Goal: Ask a question: Seek information or help from site administrators or community

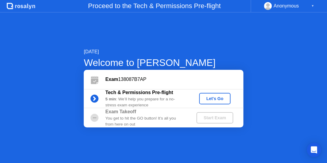
click at [212, 98] on div "Let's Go" at bounding box center [215, 98] width 27 height 5
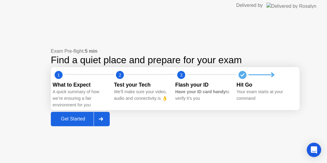
click at [69, 118] on div "Get Started" at bounding box center [73, 118] width 41 height 5
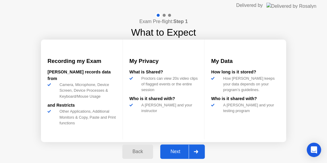
click at [172, 153] on div "Next" at bounding box center [175, 151] width 27 height 5
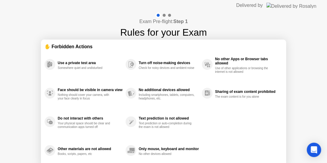
drag, startPoint x: 327, startPoint y: 75, endPoint x: 327, endPoint y: 103, distance: 28.1
click at [327, 103] on div "Exam Pre-flight: Step 1 Rules for your Exam ✋ Forbidden Actions Use a private t…" at bounding box center [163, 100] width 327 height 178
click at [163, 16] on div at bounding box center [164, 15] width 3 height 3
click at [164, 14] on div at bounding box center [164, 15] width 3 height 3
click at [163, 14] on div at bounding box center [164, 15] width 3 height 3
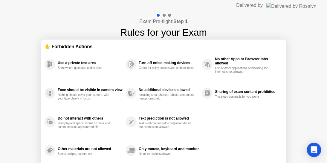
click at [157, 16] on div at bounding box center [158, 15] width 5 height 5
click at [166, 18] on div at bounding box center [163, 15] width 17 height 5
click at [164, 16] on div at bounding box center [164, 15] width 3 height 3
click at [169, 14] on div at bounding box center [169, 15] width 3 height 3
click at [158, 150] on div "Only mouse, keyboard and monitor" at bounding box center [169, 149] width 60 height 4
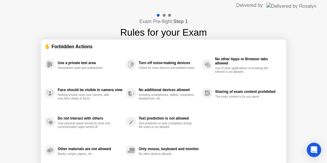
click at [180, 151] on div "Only mouse, keyboard and monitor" at bounding box center [169, 149] width 60 height 4
click at [161, 15] on div at bounding box center [163, 15] width 17 height 5
click at [156, 15] on div at bounding box center [158, 15] width 5 height 5
click at [165, 15] on div at bounding box center [164, 15] width 3 height 3
click at [308, 155] on div "Open Intercom Messenger" at bounding box center [314, 150] width 16 height 16
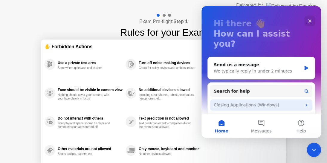
scroll to position [60, 0]
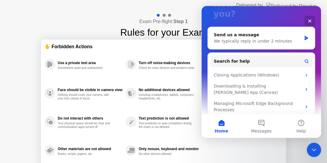
click at [249, 142] on div "Use a private test area Somewhere quiet and undisturbed Face should be visible …" at bounding box center [164, 107] width 238 height 115
click at [306, 150] on div "Exam Pre-flight: Step 1 Rules for your Exam ✋ Forbidden Actions Use a private t…" at bounding box center [163, 100] width 327 height 178
click at [309, 148] on div "Close Intercom Messenger" at bounding box center [313, 149] width 14 height 14
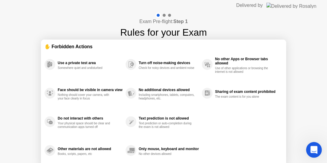
scroll to position [0, 0]
click at [139, 124] on div "Text prediction or auto-completion during the exam is not allowed" at bounding box center [167, 124] width 57 height 7
click at [61, 49] on div "✋ Forbidden Actions" at bounding box center [164, 46] width 238 height 7
click at [153, 31] on h1 "Rules for your Exam" at bounding box center [163, 32] width 87 height 14
click at [177, 88] on div "No additional devices allowed" at bounding box center [169, 90] width 60 height 4
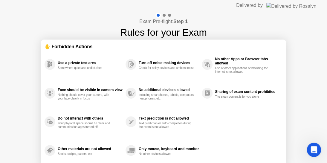
click at [162, 12] on div "Exam Pre-flight: Step 1 Rules for your Exam ✋ Forbidden Actions Use a private t…" at bounding box center [163, 100] width 327 height 178
click at [164, 16] on div at bounding box center [164, 15] width 3 height 3
click at [163, 15] on div at bounding box center [164, 15] width 3 height 3
click at [171, 14] on div at bounding box center [163, 15] width 17 height 5
click at [300, 4] on img at bounding box center [292, 5] width 50 height 5
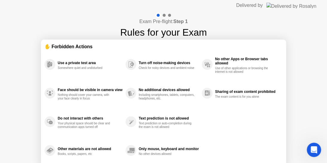
click at [301, 2] on div "Delivered by" at bounding box center [276, 5] width 80 height 11
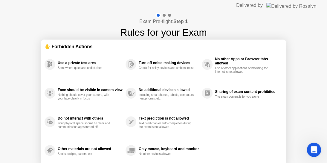
click at [165, 16] on div at bounding box center [164, 15] width 3 height 3
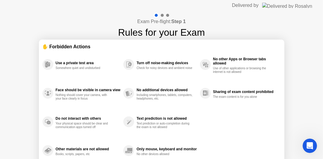
click at [171, 26] on h1 "Rules for your Exam" at bounding box center [161, 32] width 87 height 14
click at [172, 23] on h4 "Exam Pre-flight: Step 1" at bounding box center [161, 21] width 48 height 7
click at [162, 14] on div at bounding box center [162, 15] width 3 height 3
click at [156, 15] on div at bounding box center [155, 15] width 5 height 5
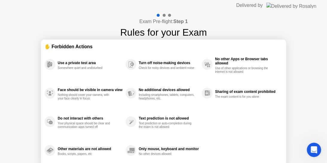
drag, startPoint x: 254, startPoint y: 162, endPoint x: 320, endPoint y: 0, distance: 175.1
click at [320, 0] on header "Delivered by" at bounding box center [163, 5] width 327 height 11
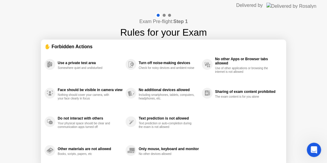
click at [129, 122] on icon at bounding box center [131, 122] width 4 height 4
click at [80, 126] on div "Your physical space should be clear and communication apps turned off" at bounding box center [86, 124] width 57 height 7
click at [160, 150] on div "Only mouse, keyboard and monitor" at bounding box center [169, 149] width 60 height 4
click at [263, 4] on div "Delivered by" at bounding box center [249, 5] width 27 height 7
click at [163, 16] on div at bounding box center [164, 15] width 3 height 3
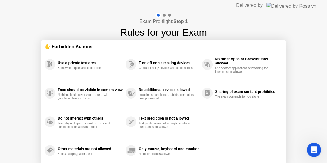
click at [164, 15] on div at bounding box center [164, 15] width 3 height 3
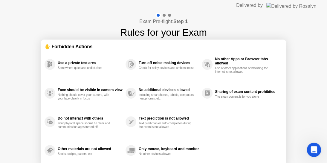
click at [164, 15] on div at bounding box center [164, 15] width 3 height 3
click at [170, 14] on div at bounding box center [169, 15] width 3 height 3
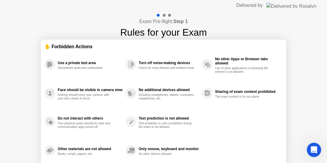
click at [170, 14] on div at bounding box center [169, 15] width 3 height 3
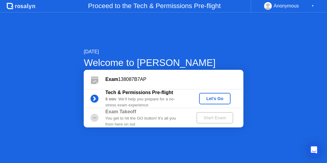
click at [138, 82] on div "Exam 138087B7AP" at bounding box center [174, 79] width 138 height 7
click at [94, 97] on icon at bounding box center [94, 98] width 1 height 3
click at [107, 118] on div "You get to hit the GO button! It’s all you from here on out" at bounding box center [145, 121] width 81 height 12
click at [142, 127] on div "You get to hit the GO button! It’s all you from here on out" at bounding box center [145, 121] width 81 height 12
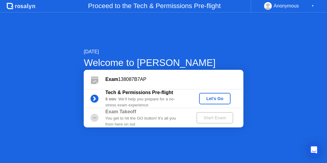
click at [216, 101] on div "Let's Go" at bounding box center [215, 98] width 27 height 5
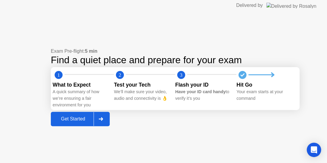
click at [245, 77] on circle at bounding box center [243, 75] width 8 height 8
click at [238, 70] on icon at bounding box center [243, 75] width 12 height 12
click at [239, 72] on circle at bounding box center [243, 75] width 12 height 12
click at [102, 119] on icon at bounding box center [101, 119] width 4 height 4
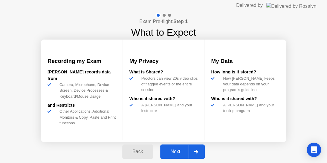
click at [197, 148] on div at bounding box center [196, 152] width 14 height 14
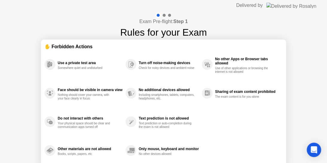
click at [232, 155] on div "Use a private test area Somewhere quiet and undisturbed Face should be visible …" at bounding box center [164, 107] width 238 height 115
click at [164, 16] on div at bounding box center [164, 15] width 3 height 3
click at [197, 147] on div "Only mouse, keyboard and monitor" at bounding box center [169, 149] width 60 height 4
click at [165, 17] on div at bounding box center [163, 15] width 17 height 5
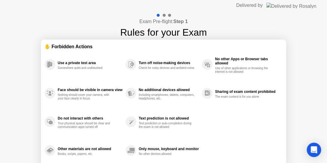
click at [165, 17] on div at bounding box center [163, 15] width 17 height 5
click at [165, 15] on div at bounding box center [164, 15] width 3 height 3
click at [165, 14] on div at bounding box center [164, 15] width 3 height 3
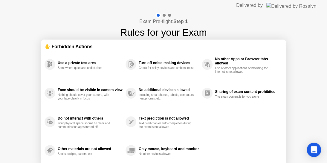
click at [164, 13] on div at bounding box center [163, 15] width 17 height 5
click at [164, 14] on div at bounding box center [164, 15] width 3 height 3
click at [164, 15] on div at bounding box center [164, 15] width 3 height 3
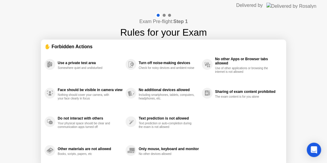
click at [164, 16] on div at bounding box center [164, 15] width 3 height 3
click at [312, 154] on div "Open Intercom Messenger" at bounding box center [314, 150] width 16 height 16
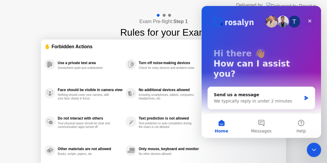
scroll to position [30, 0]
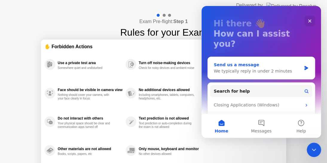
click at [246, 65] on div "Send us a message We typically reply in under 2 minutes" at bounding box center [261, 68] width 107 height 22
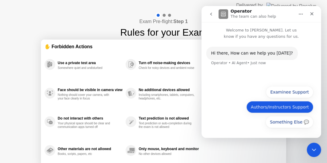
click at [284, 107] on button "Authors/Instructors Support" at bounding box center [280, 107] width 67 height 12
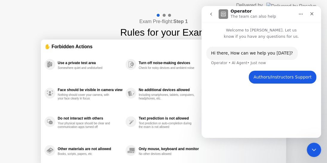
click at [237, 129] on div "Hi ​there, How can we help you [DATE]? Operator • AI Agent • Just now Authors/I…" at bounding box center [262, 85] width 120 height 93
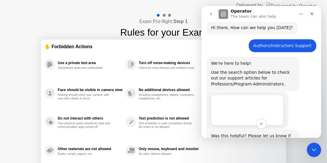
scroll to position [65, 0]
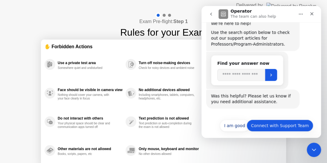
click at [263, 128] on button "Connect with Support Team" at bounding box center [280, 125] width 67 height 12
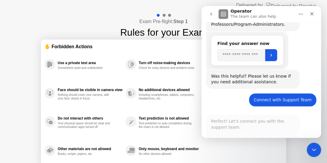
scroll to position [156, 0]
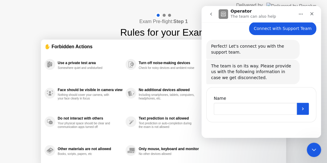
click at [241, 110] on input "Name" at bounding box center [255, 109] width 83 height 12
type input "**********"
click at [305, 103] on button "Submit" at bounding box center [303, 109] width 12 height 12
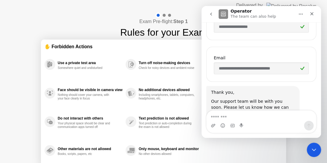
scroll to position [260, 0]
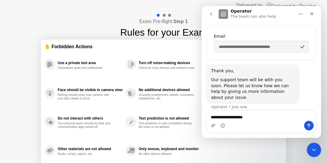
type textarea "**********"
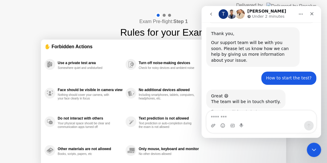
scroll to position [301, 0]
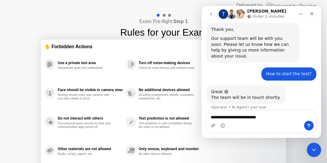
type textarea "**********"
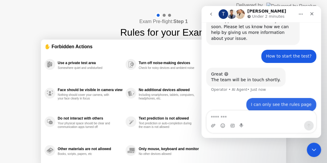
scroll to position [319, 0]
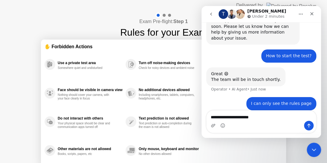
type textarea "**********"
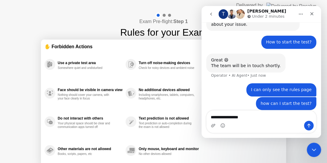
type textarea "**********"
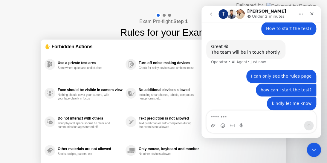
click at [181, 122] on div "Text prediction or auto-completion during the exam is not allowed" at bounding box center [167, 124] width 57 height 7
click at [227, 146] on div "Use a private test area Somewhere quiet and undisturbed Face should be visible …" at bounding box center [164, 107] width 238 height 115
click at [209, 15] on button "go back" at bounding box center [211, 13] width 11 height 11
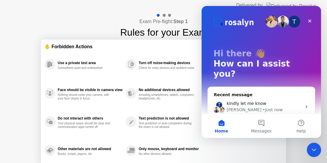
click at [193, 76] on div "Turn off noise-making devices Check for noisy devices and ambient noise" at bounding box center [164, 64] width 76 height 29
click at [314, 23] on div "Close" at bounding box center [310, 21] width 11 height 11
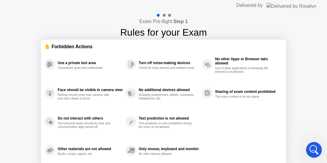
click at [314, 149] on icon "Open Intercom Messenger" at bounding box center [313, 149] width 10 height 10
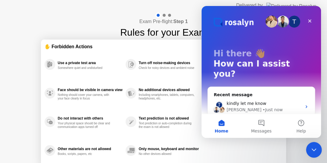
click at [314, 149] on icon "Close Intercom Messenger" at bounding box center [313, 149] width 4 height 2
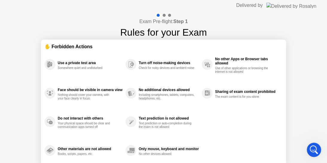
click at [165, 16] on div at bounding box center [164, 15] width 3 height 3
click at [163, 16] on div at bounding box center [164, 15] width 3 height 3
click at [141, 20] on h4 "Exam Pre-flight: Step 1" at bounding box center [163, 21] width 48 height 7
click at [157, 22] on h4 "Exam Pre-flight: Step 1" at bounding box center [163, 21] width 48 height 7
drag, startPoint x: 158, startPoint y: 21, endPoint x: 191, endPoint y: 23, distance: 33.8
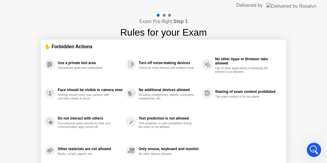
click at [191, 23] on div "Exam Pre-flight: Step 1 Rules for your Exam" at bounding box center [163, 26] width 87 height 27
click at [130, 150] on icon at bounding box center [132, 150] width 5 height 5
click at [123, 116] on div "Do not interact with others Your physical space should be clear and communicati…" at bounding box center [85, 121] width 81 height 29
click at [221, 53] on div "No other Apps or Browser tabs allowed Use of other applications or browsing the…" at bounding box center [242, 64] width 81 height 29
